Goal: Task Accomplishment & Management: Manage account settings

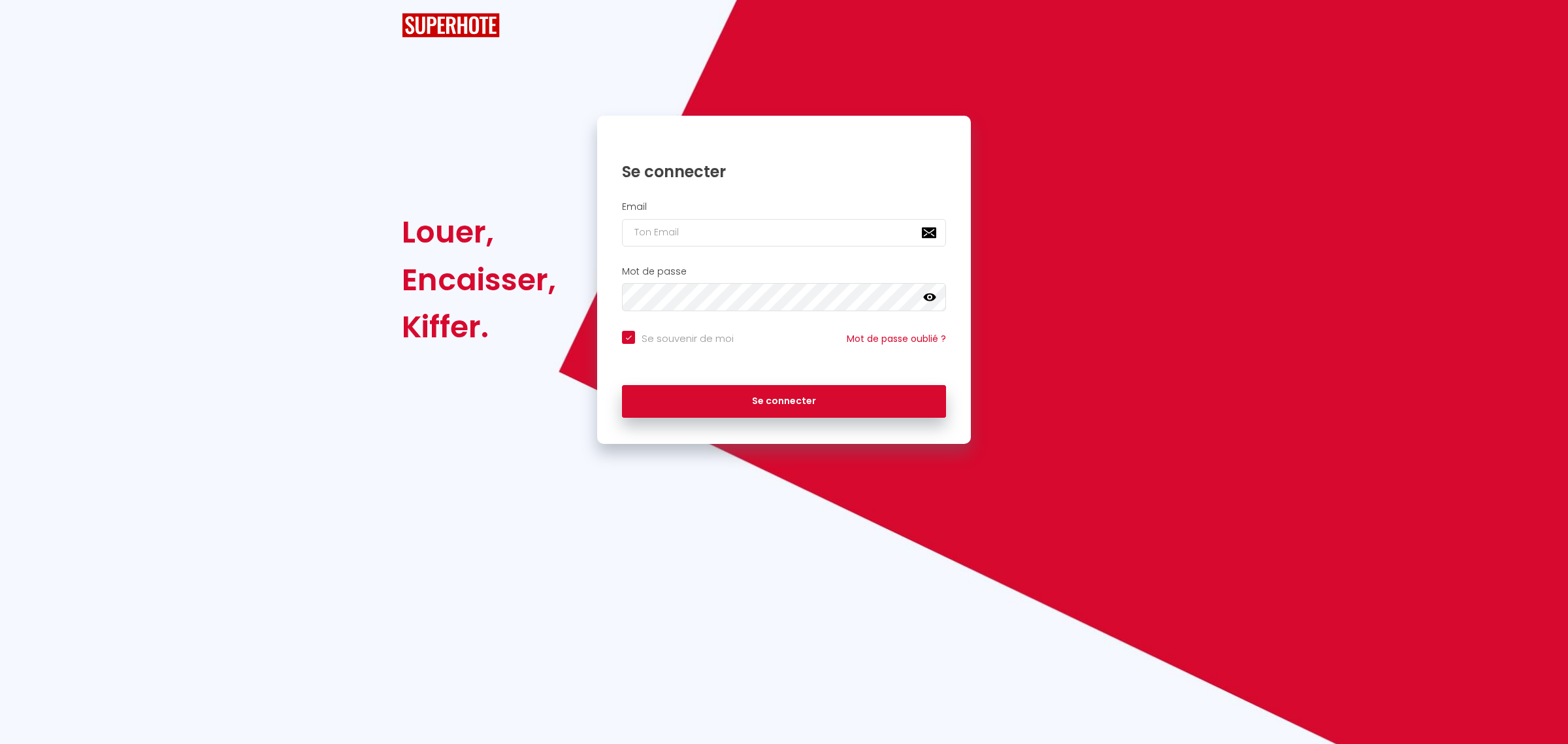
checkbox input "true"
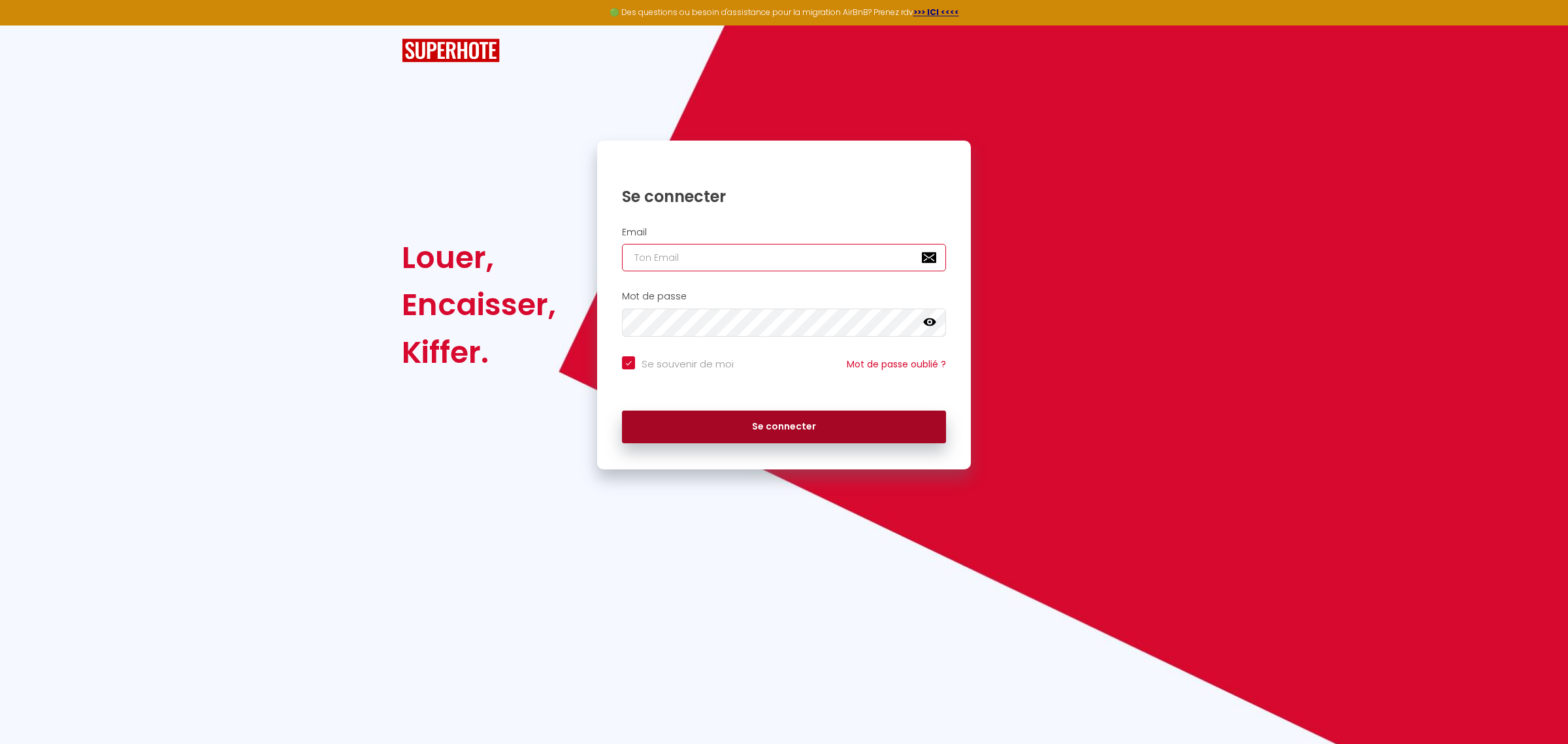
type input "[EMAIL_ADDRESS][DOMAIN_NAME]"
click at [737, 427] on button "Se connecter" at bounding box center [784, 427] width 324 height 33
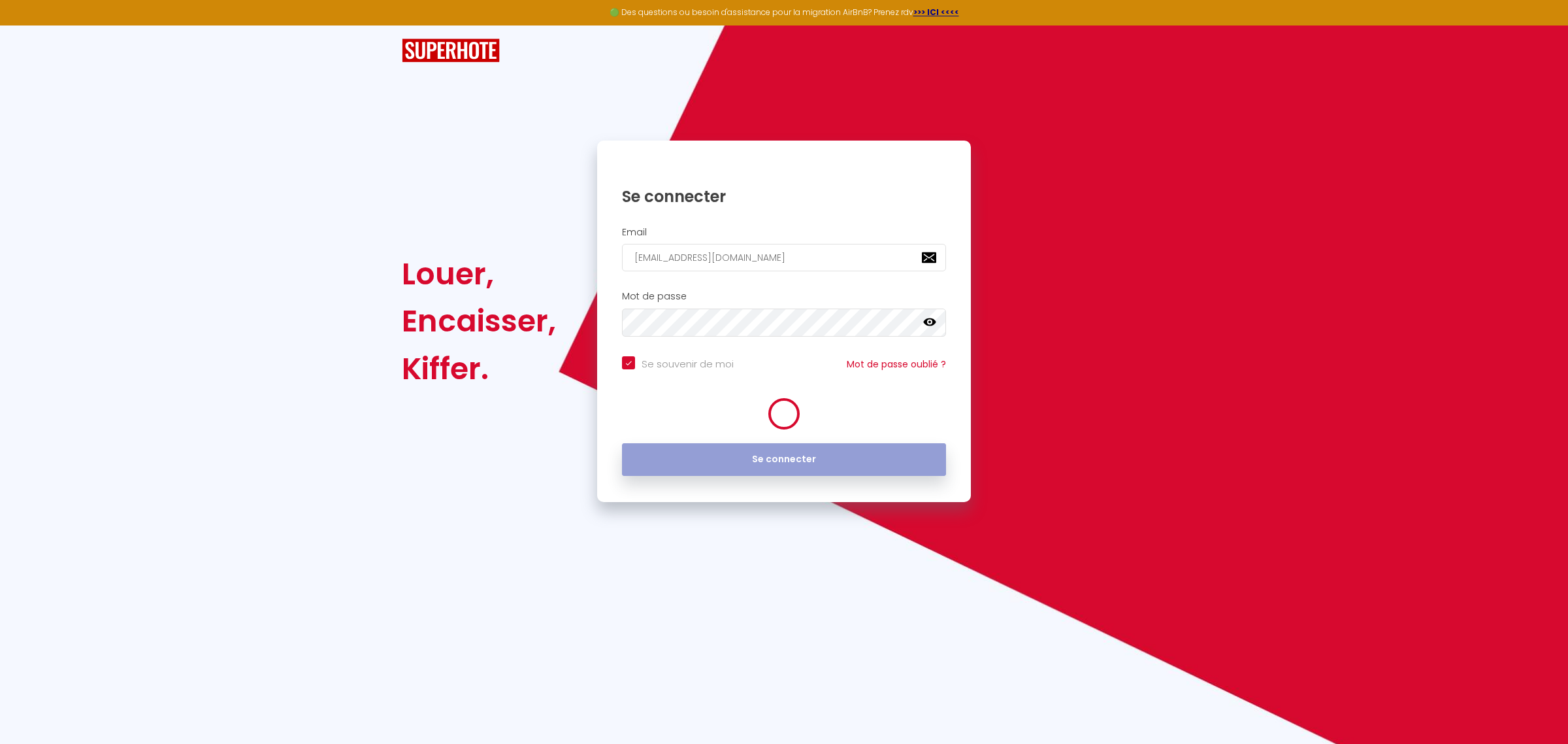
checkbox input "true"
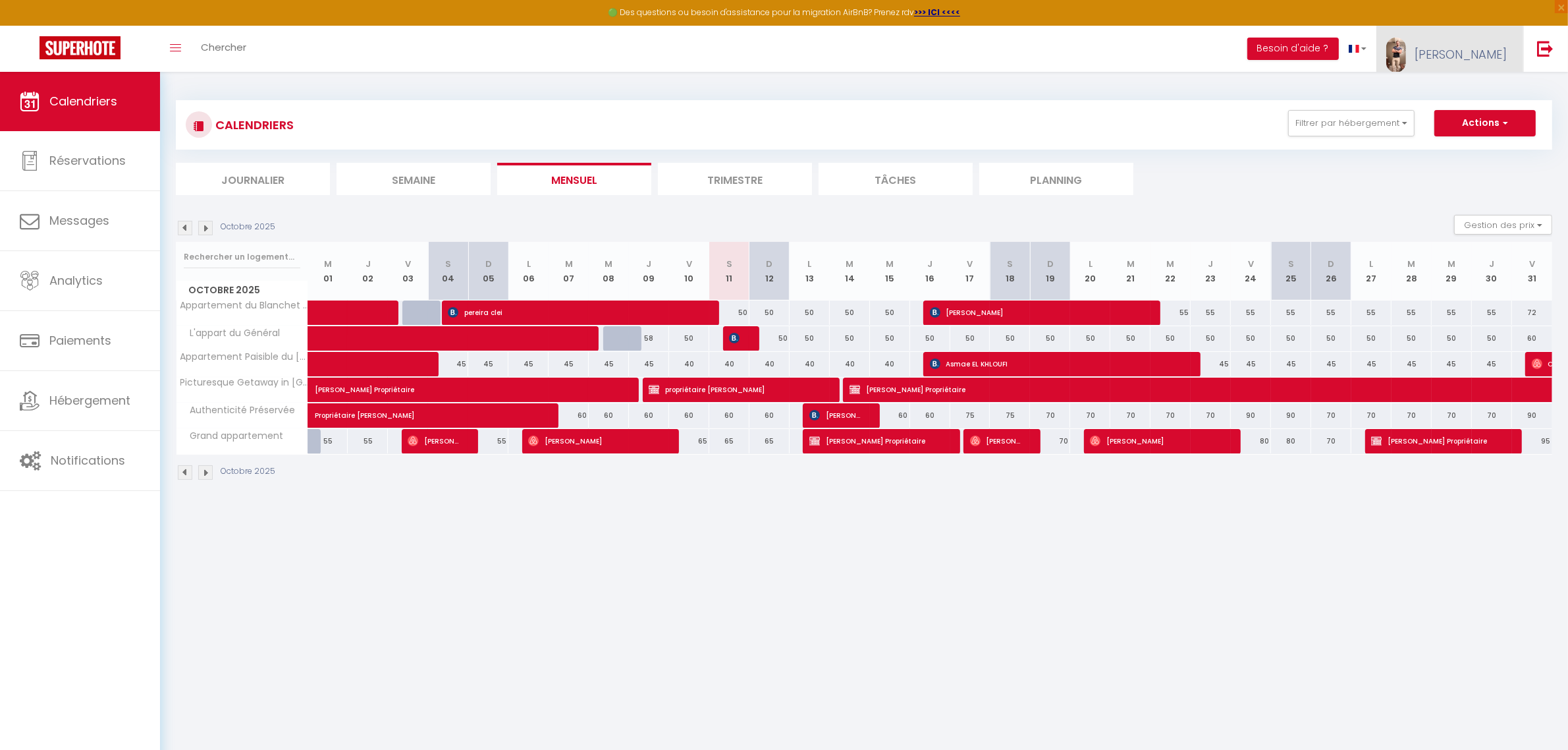
click at [1472, 41] on link "[PERSON_NAME]" at bounding box center [1450, 49] width 147 height 46
click at [1464, 91] on link "Paramètres" at bounding box center [1470, 91] width 98 height 22
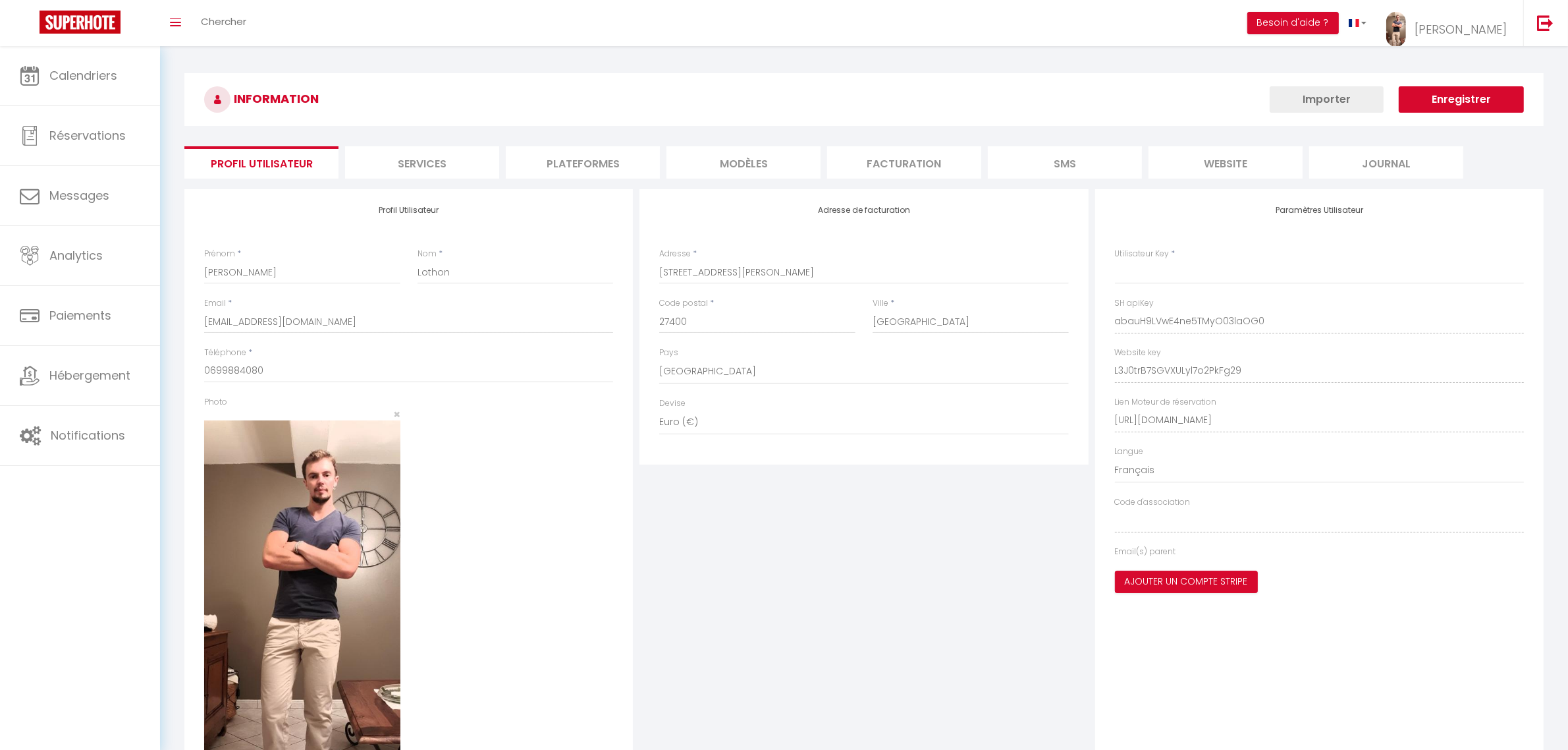
type input "abauH9LVwE4ne5TMyO03laOG0"
type input "L3J0trB7SGVXULyl7o2PkFg29"
type input "https://app.superhote.com/#/get-available-rentals/L3J0trB7SGVXULyl7o2PkFg29"
select select "fr"
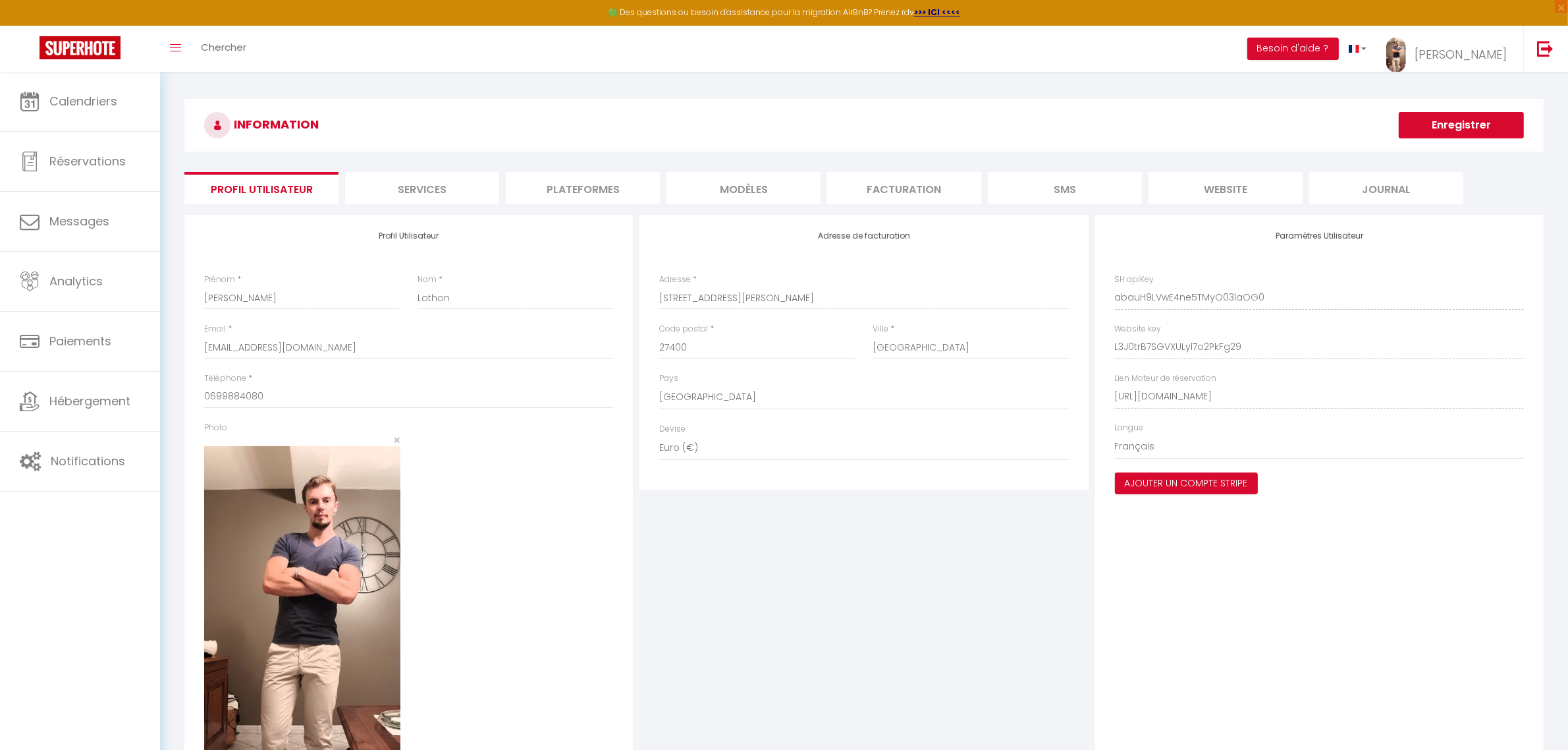
click at [588, 189] on li "Plateformes" at bounding box center [582, 188] width 154 height 32
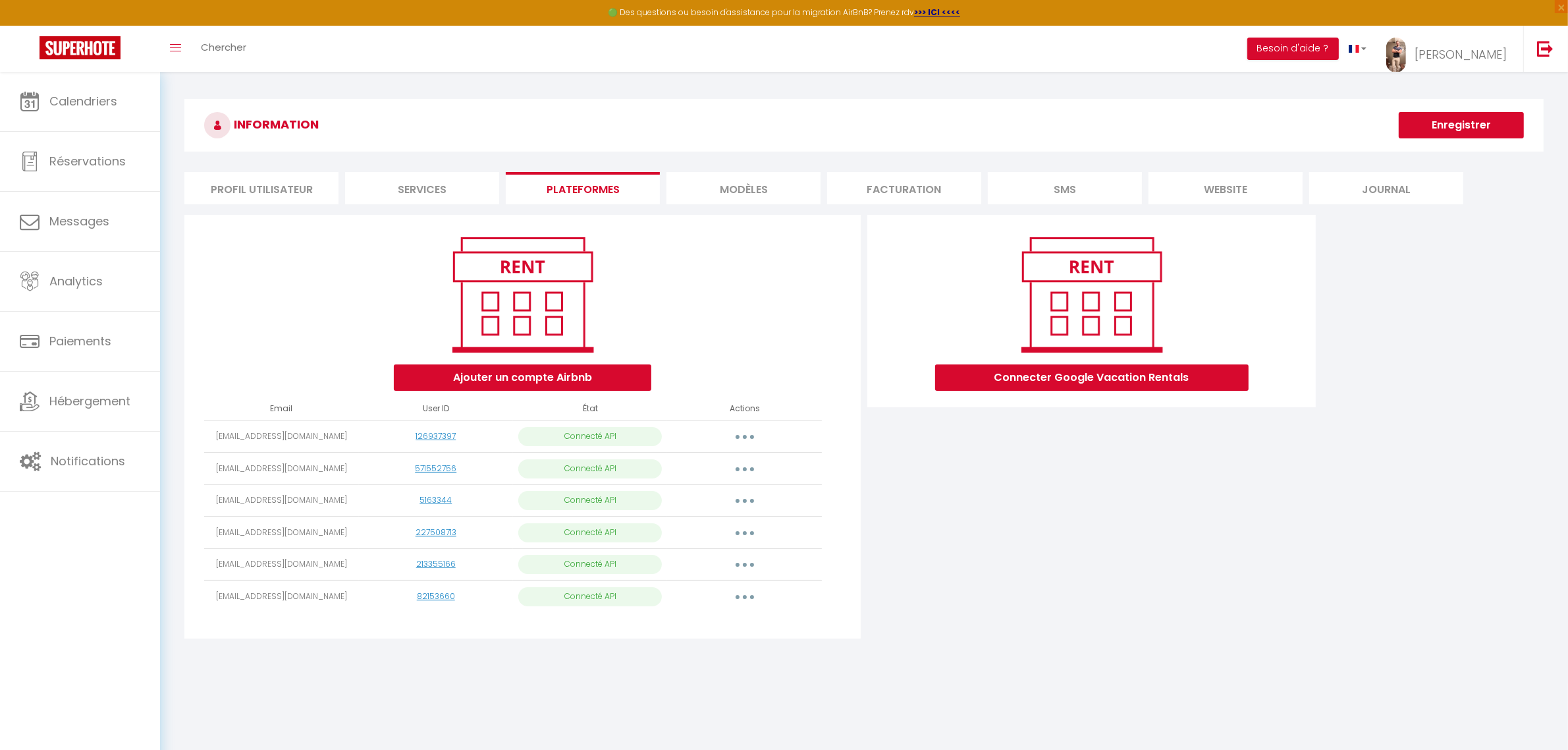
click at [746, 593] on button "button" at bounding box center [745, 596] width 37 height 21
click at [686, 624] on link "Importer les appartements" at bounding box center [687, 626] width 145 height 22
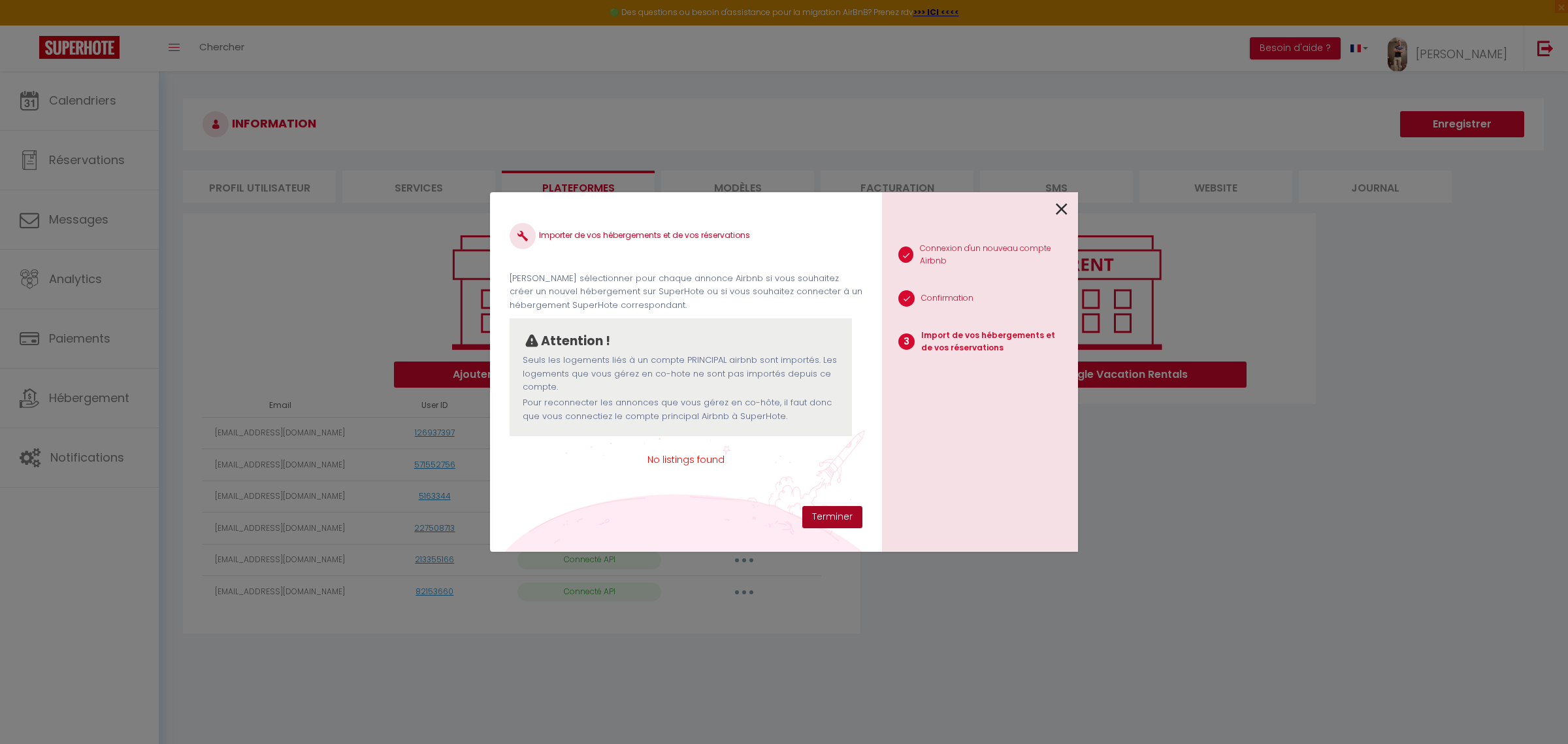
click at [837, 514] on button "Terminer" at bounding box center [832, 516] width 60 height 22
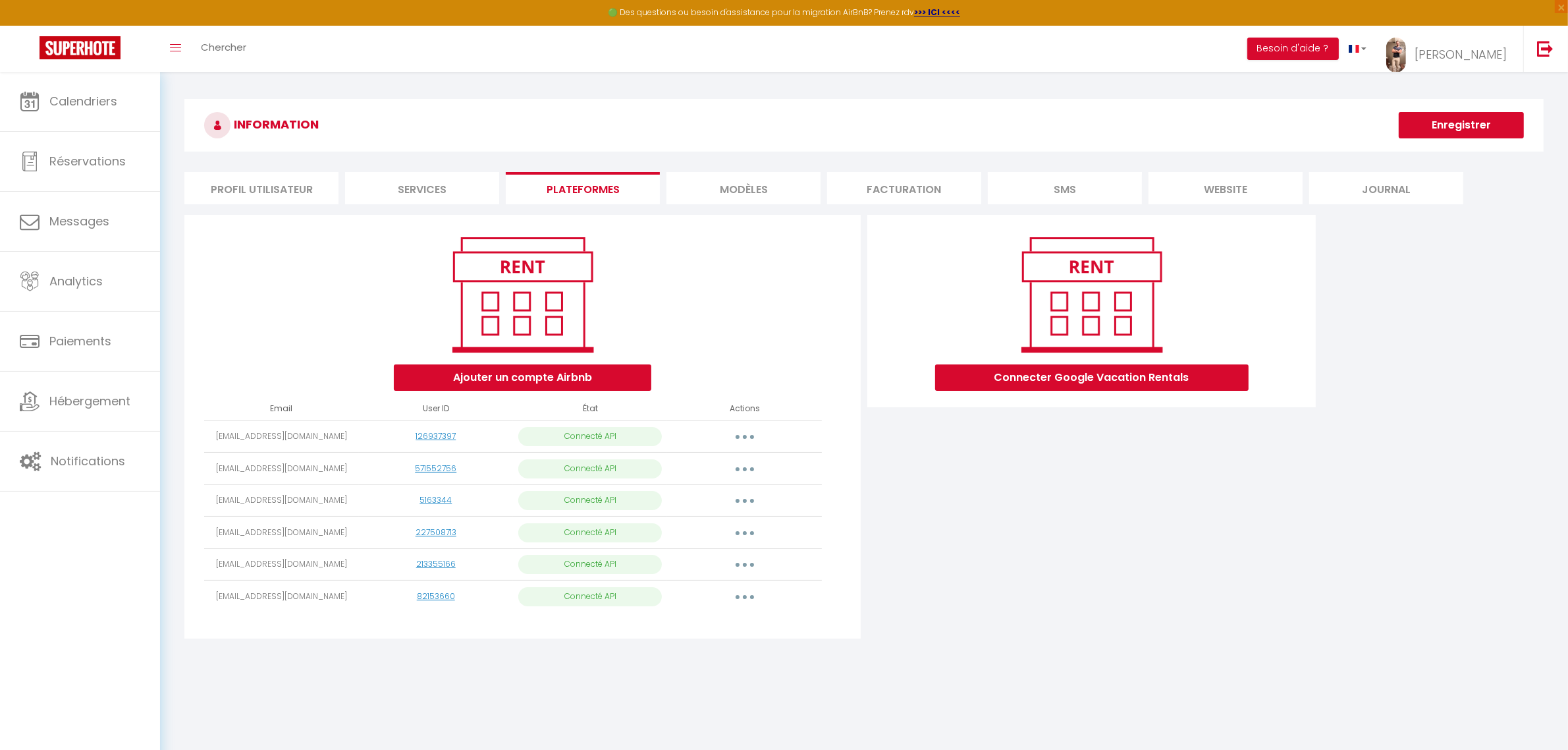
click at [743, 591] on button "button" at bounding box center [745, 596] width 37 height 21
click at [940, 515] on div "Connecter Google Vacation Rentals" at bounding box center [1091, 431] width 455 height 432
click at [91, 91] on link "Calendriers" at bounding box center [79, 101] width 160 height 59
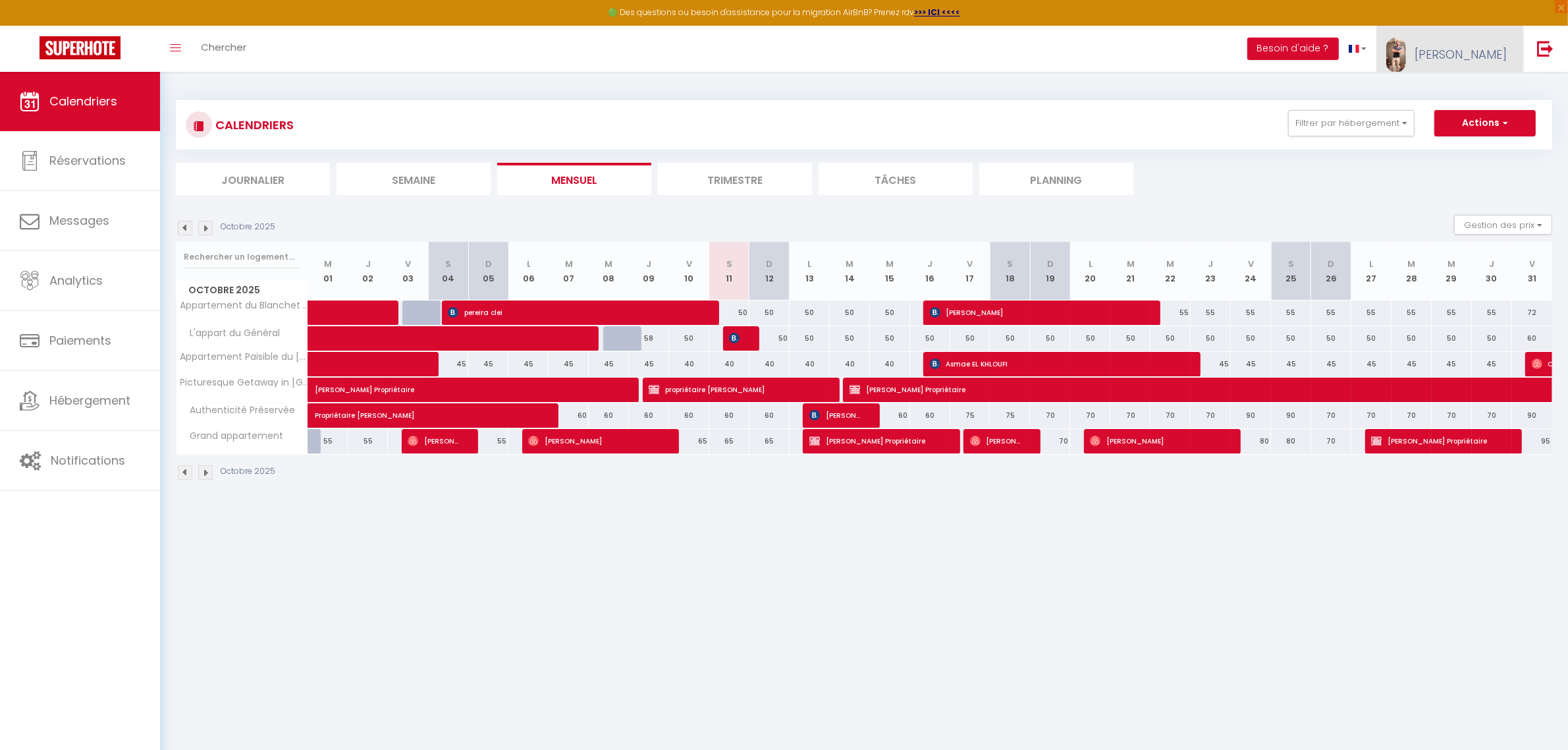
click at [1406, 56] on img at bounding box center [1396, 55] width 19 height 35
click at [1456, 91] on link "Paramètres" at bounding box center [1470, 91] width 98 height 22
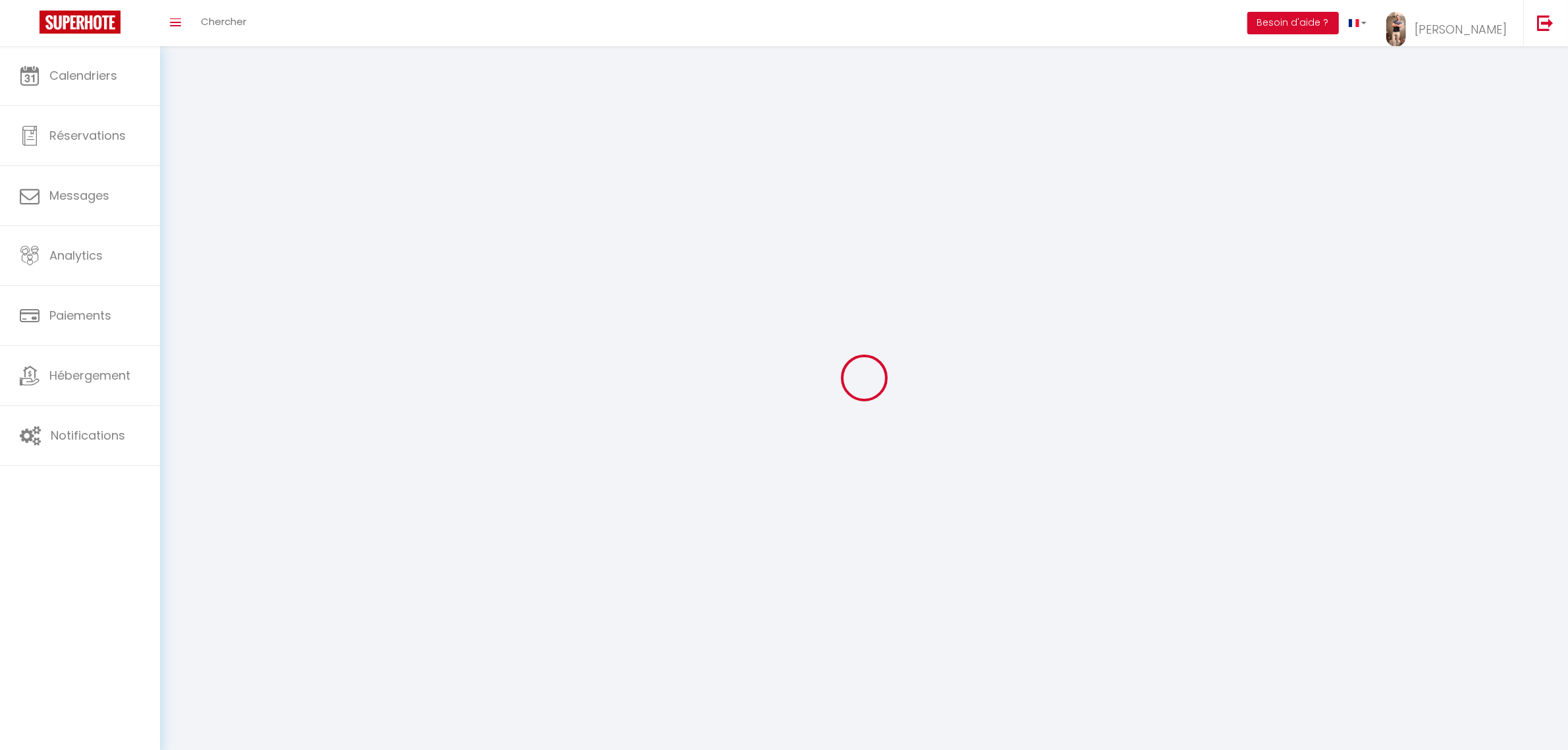
select select "28"
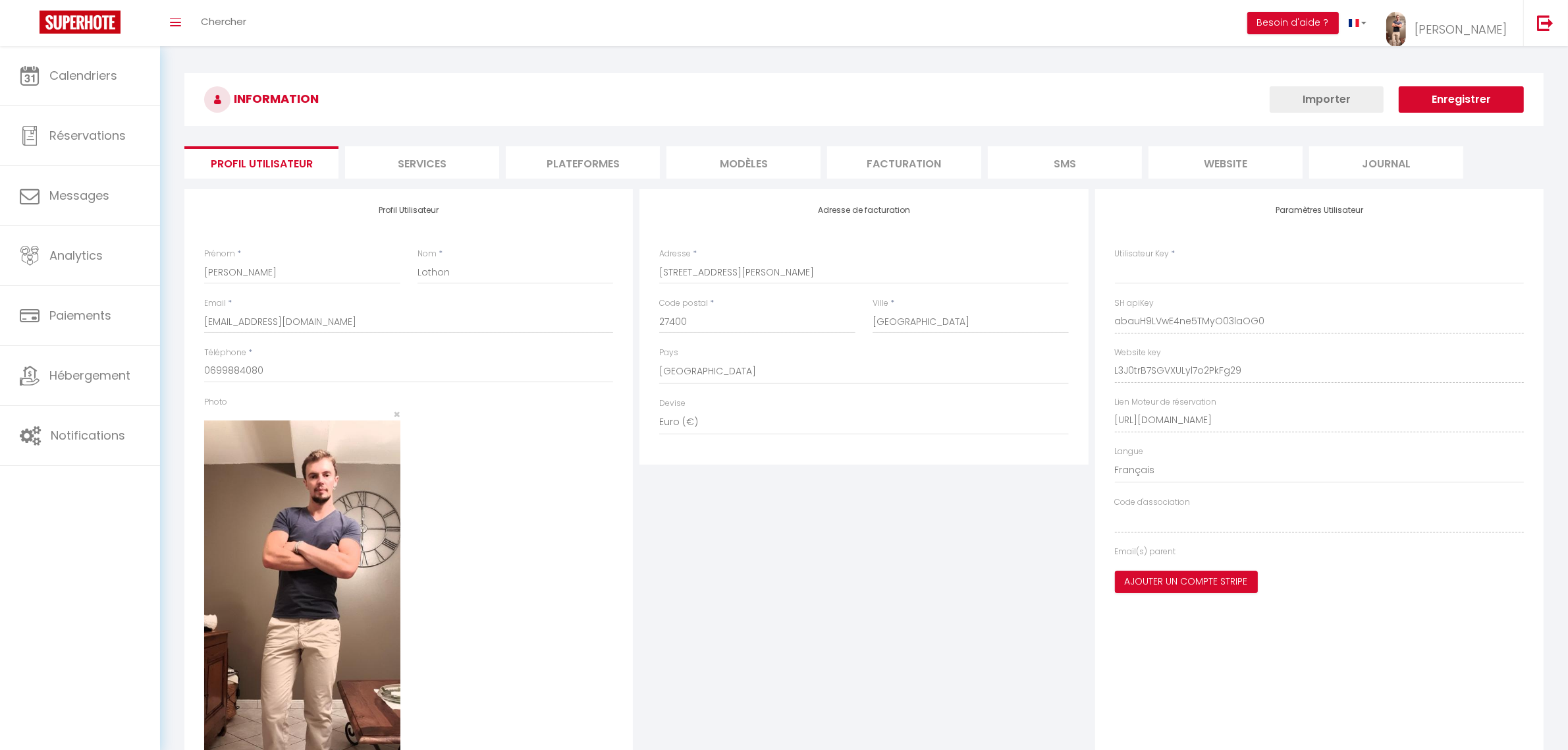
type input "abauH9LVwE4ne5TMyO03laOG0"
type input "L3J0trB7SGVXULyl7o2PkFg29"
type input "https://app.superhote.com/#/get-available-rentals/L3J0trB7SGVXULyl7o2PkFg29"
select select "fr"
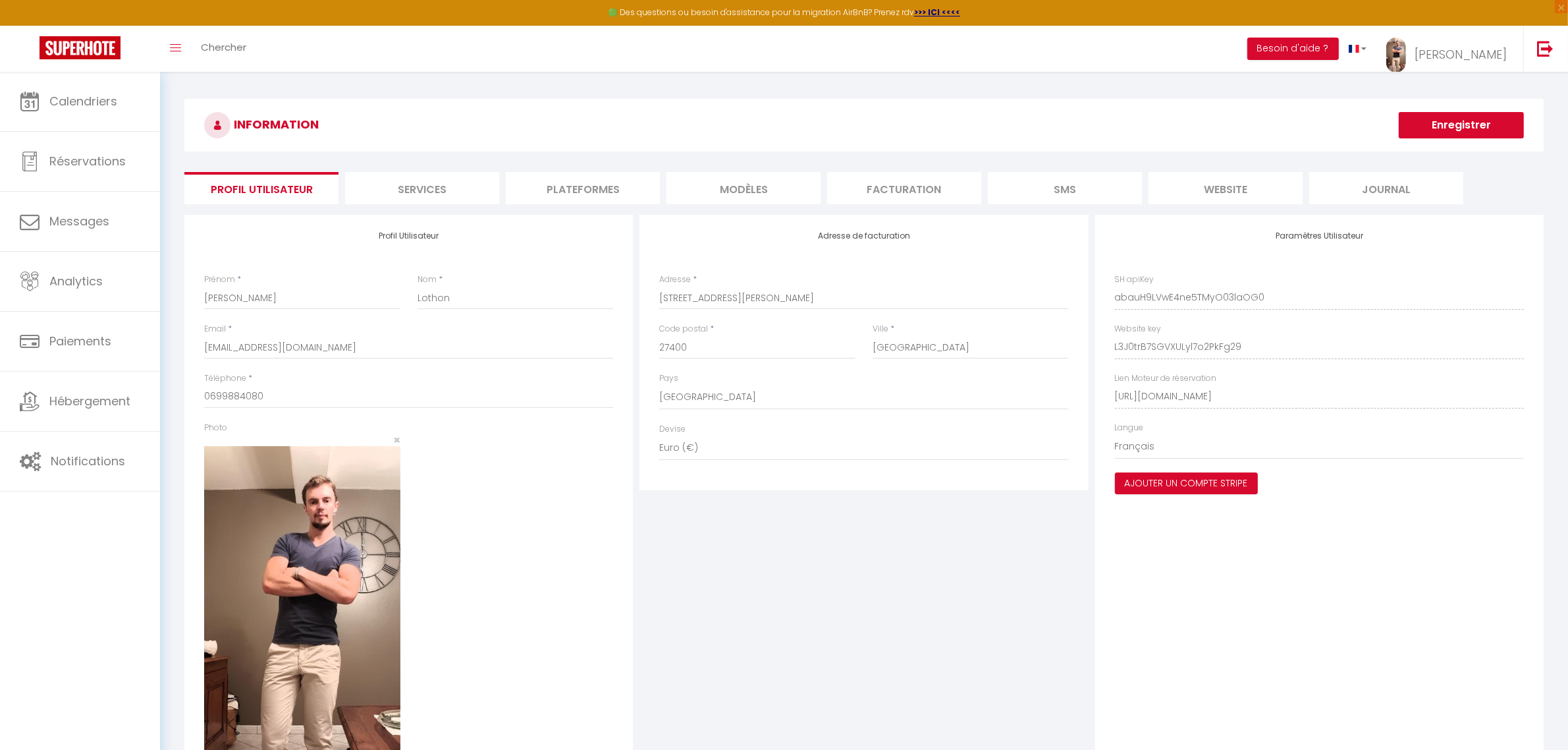
click at [574, 189] on li "Plateformes" at bounding box center [582, 188] width 154 height 32
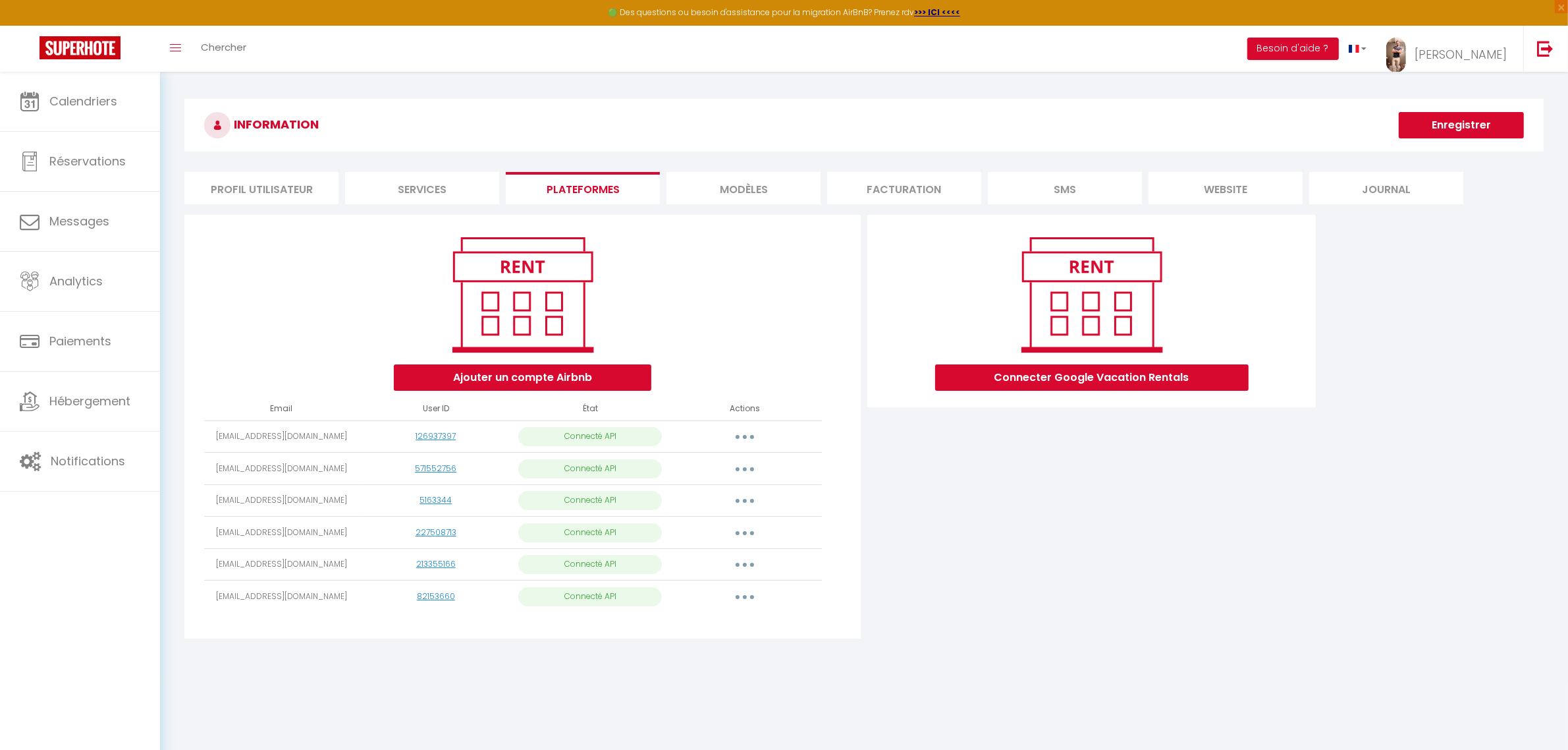
click at [752, 600] on button "button" at bounding box center [745, 596] width 37 height 21
click at [686, 622] on link "Importer les appartements" at bounding box center [687, 626] width 145 height 22
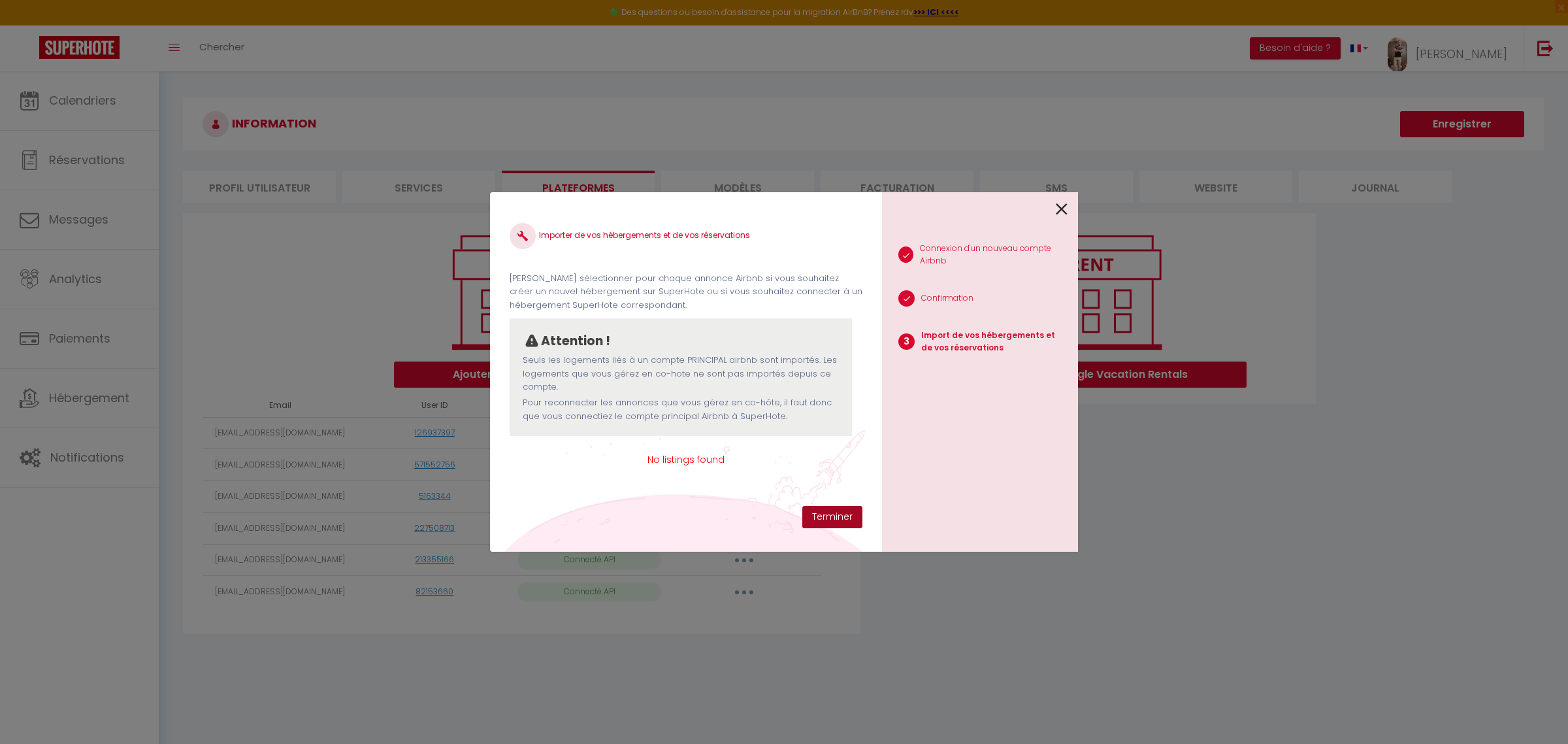
click at [844, 523] on button "Terminer" at bounding box center [832, 516] width 60 height 22
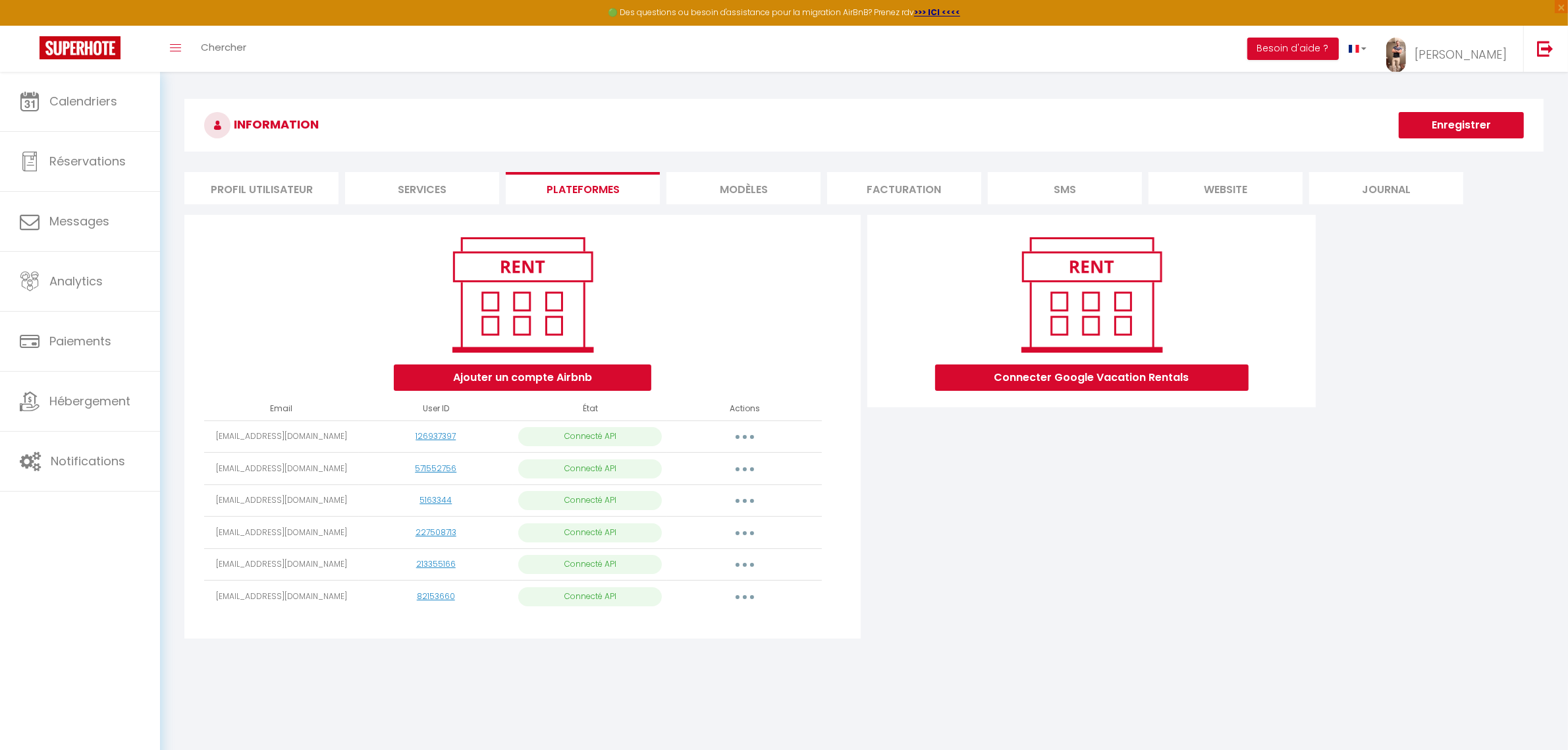
click at [751, 598] on button "button" at bounding box center [745, 596] width 37 height 21
click at [957, 502] on div "Connecter Google Vacation Rentals" at bounding box center [1091, 431] width 455 height 432
click at [106, 119] on link "Calendriers" at bounding box center [79, 101] width 160 height 59
